Goal: Communication & Community: Answer question/provide support

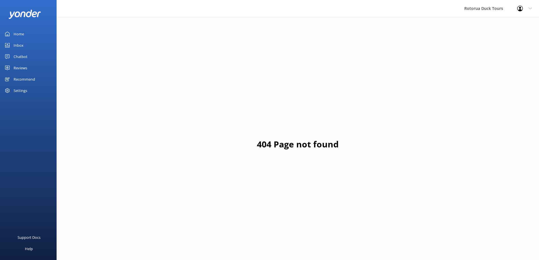
click at [14, 46] on div "Inbox" at bounding box center [19, 45] width 10 height 11
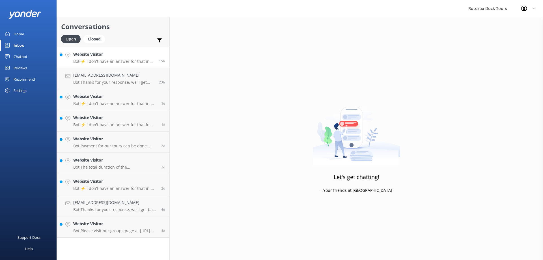
click at [98, 56] on h4 "Website Visitor" at bounding box center [113, 54] width 81 height 6
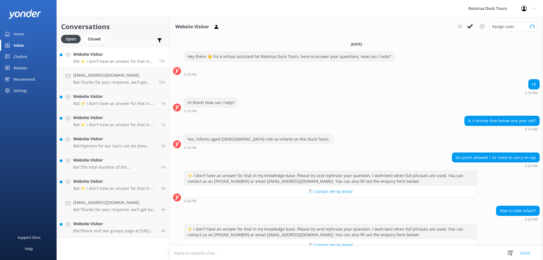
scroll to position [624, 0]
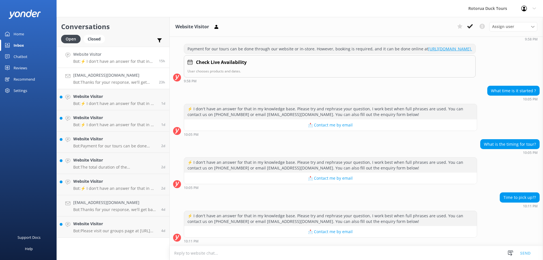
click at [91, 81] on p "Bot: Thanks for your response, we'll get back to you as soon as we can during o…" at bounding box center [113, 82] width 81 height 5
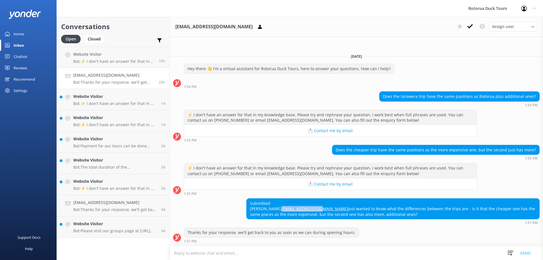
drag, startPoint x: 291, startPoint y: 203, endPoint x: 250, endPoint y: 203, distance: 41.6
click at [250, 203] on div "Submitted: [PERSON_NAME] [PERSON_NAME][EMAIL_ADDRESS][DOMAIN_NAME] Just wanted …" at bounding box center [393, 209] width 293 height 21
copy link "[EMAIL_ADDRESS][DOMAIN_NAME]"
